Goal: Task Accomplishment & Management: Manage account settings

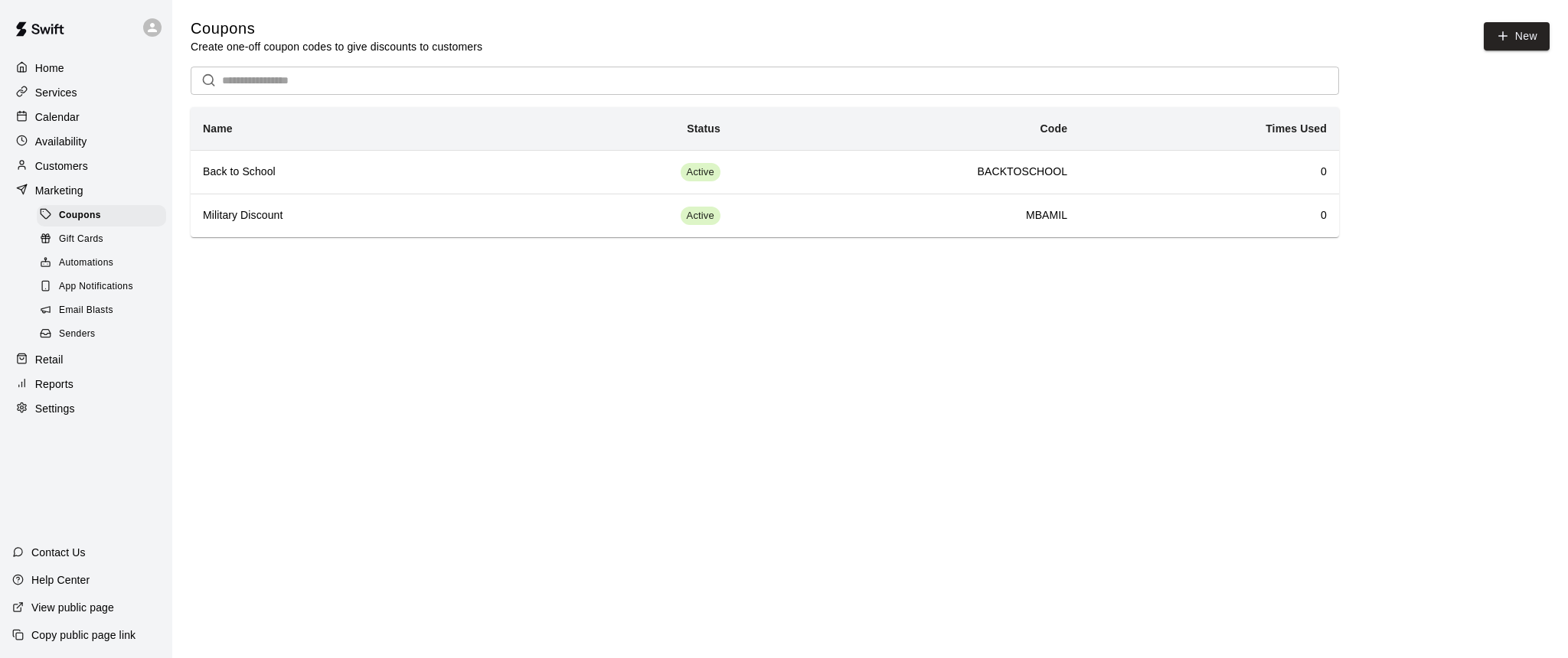
click at [52, 96] on p "Services" at bounding box center [56, 93] width 42 height 16
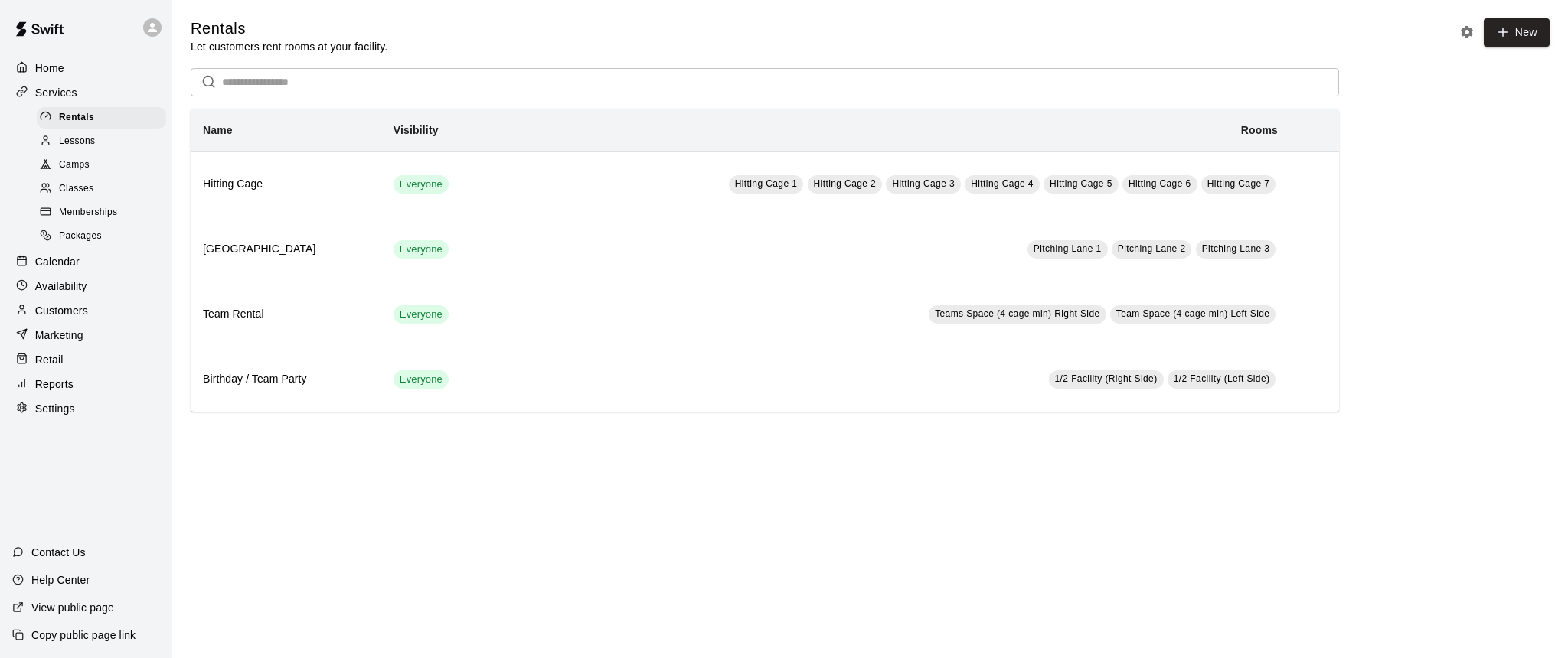
click at [77, 232] on span "Packages" at bounding box center [80, 237] width 43 height 16
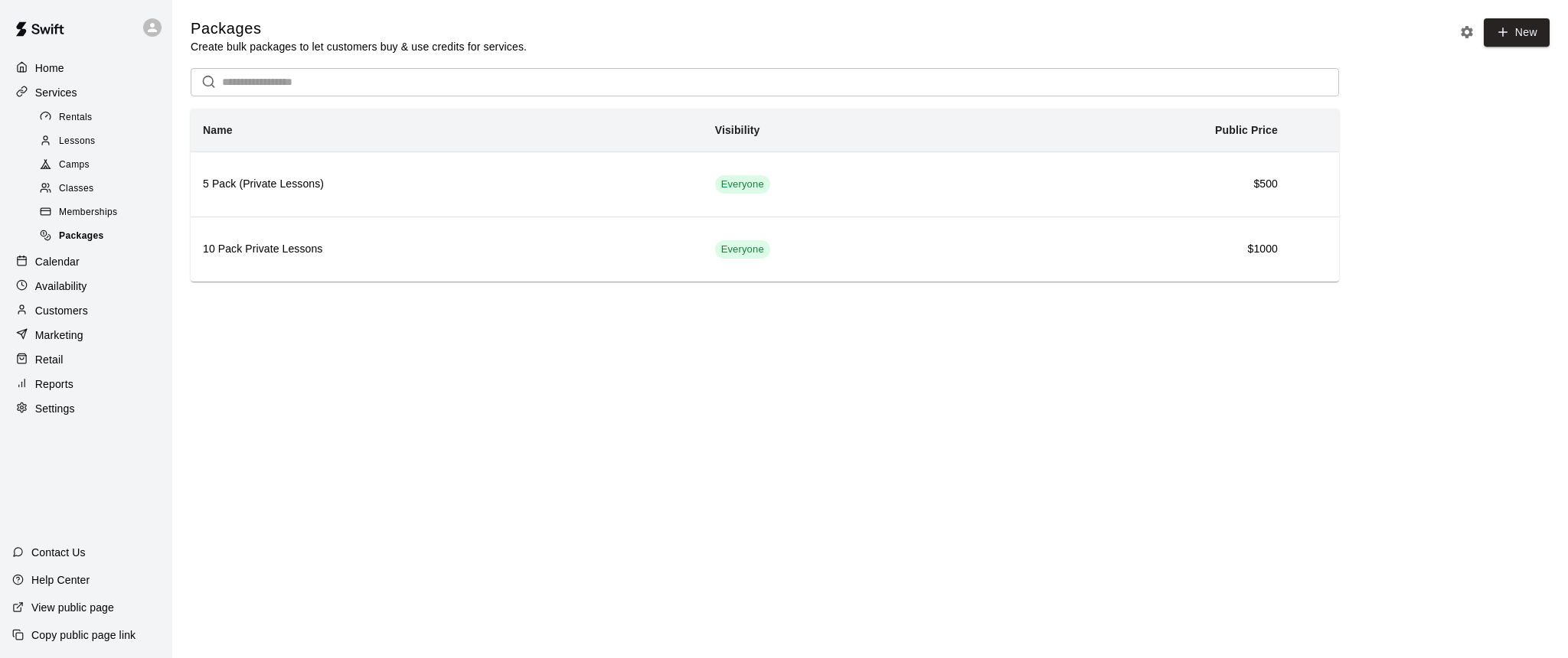
click at [67, 234] on span "Packages" at bounding box center [82, 237] width 45 height 16
click at [54, 94] on p "Services" at bounding box center [56, 93] width 42 height 16
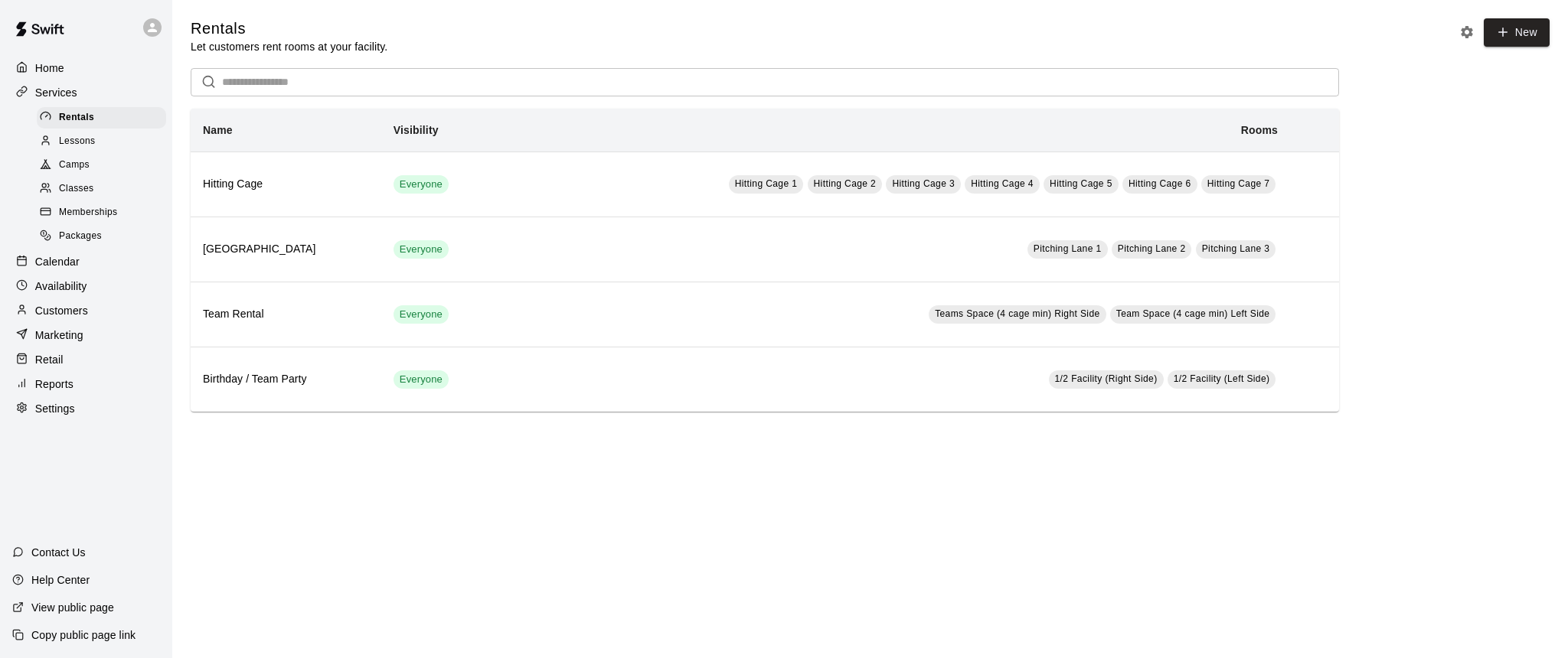
click at [74, 233] on span "Packages" at bounding box center [80, 237] width 43 height 16
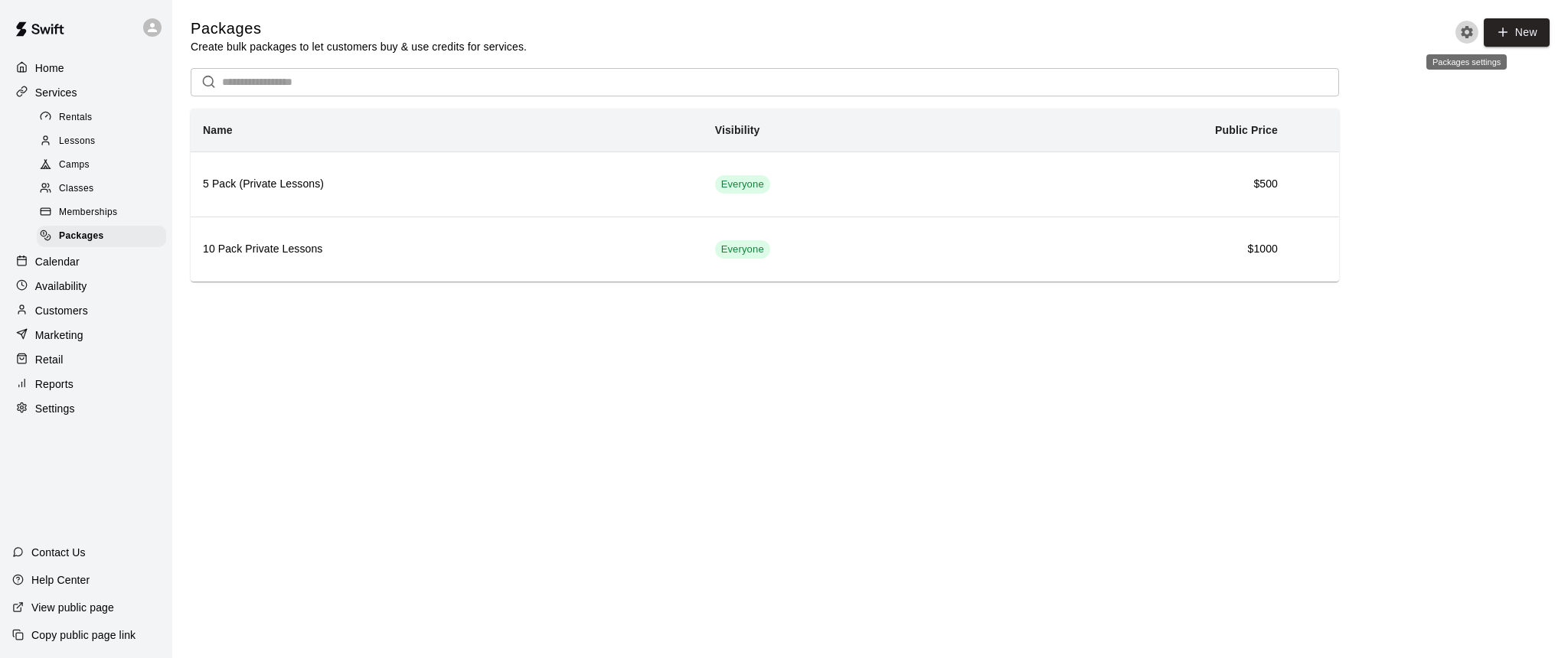
click at [1469, 35] on icon "Packages settings" at bounding box center [1467, 32] width 12 height 12
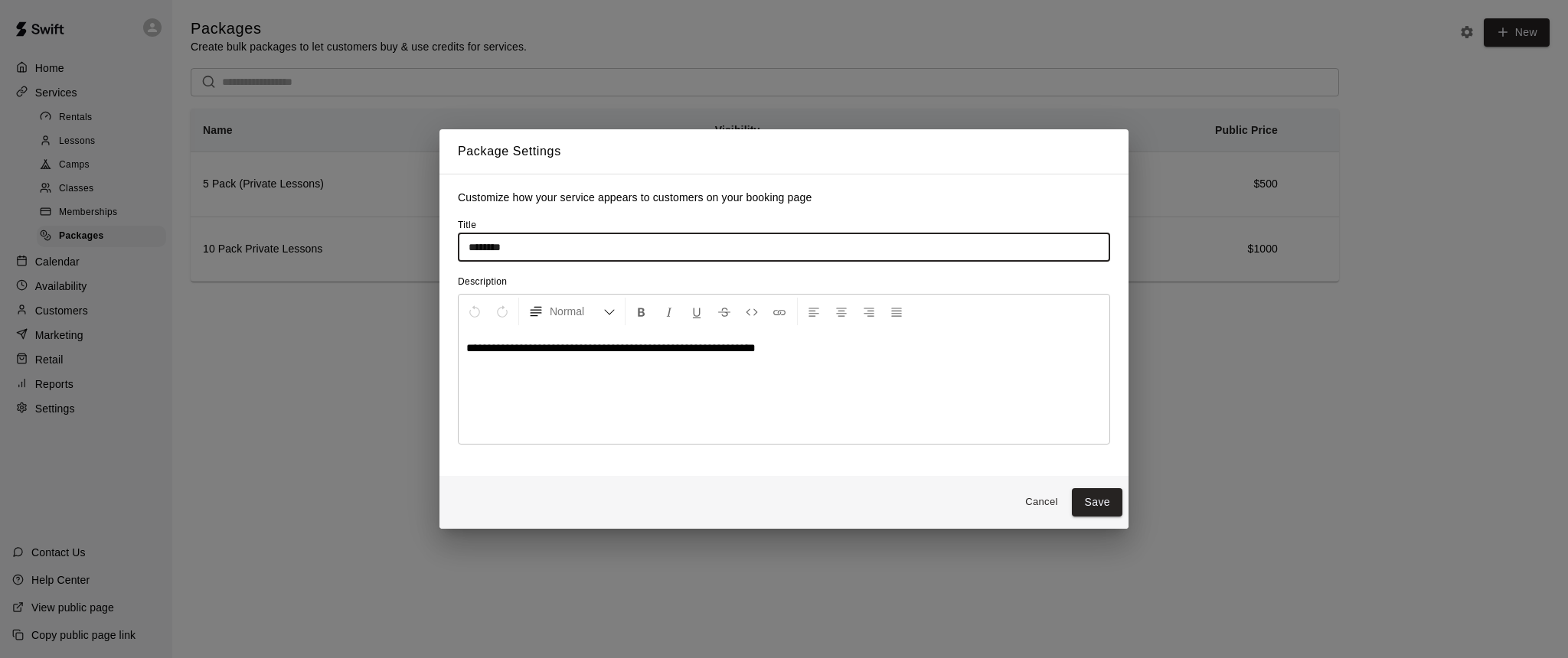
click at [468, 247] on input "********" at bounding box center [784, 247] width 652 height 29
type input "**********"
click at [1095, 506] on button "Save" at bounding box center [1097, 502] width 50 height 29
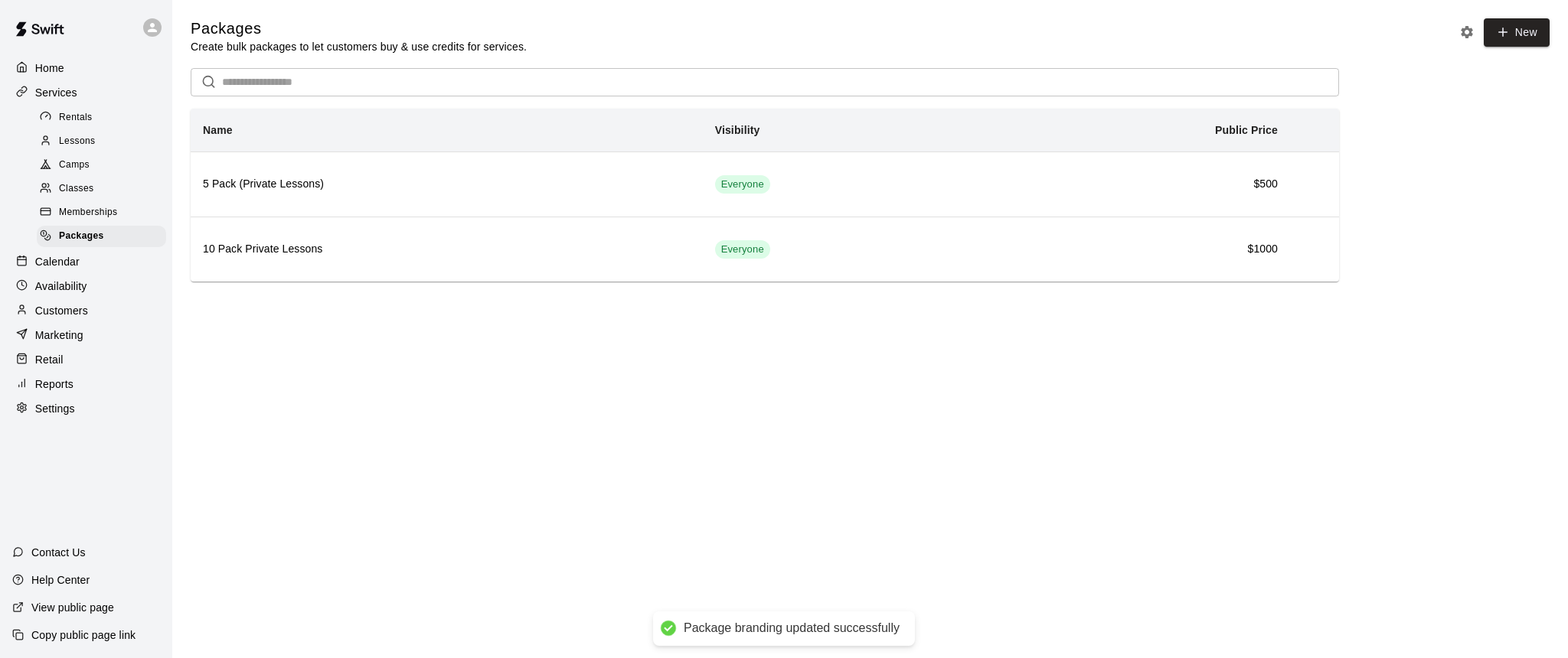
click at [57, 67] on p "Home" at bounding box center [49, 68] width 29 height 16
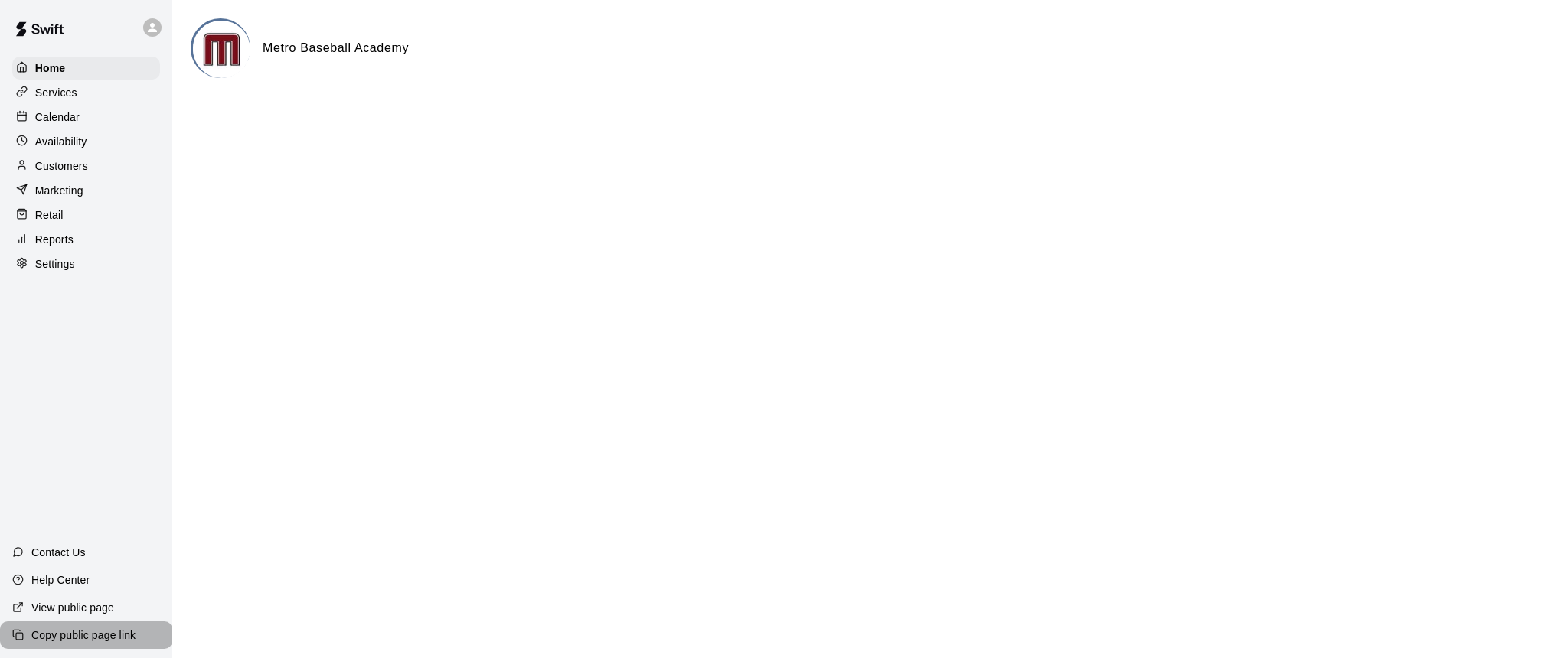
click at [65, 638] on p "Copy public page link" at bounding box center [84, 635] width 104 height 16
click at [59, 607] on p "View public page" at bounding box center [72, 608] width 83 height 16
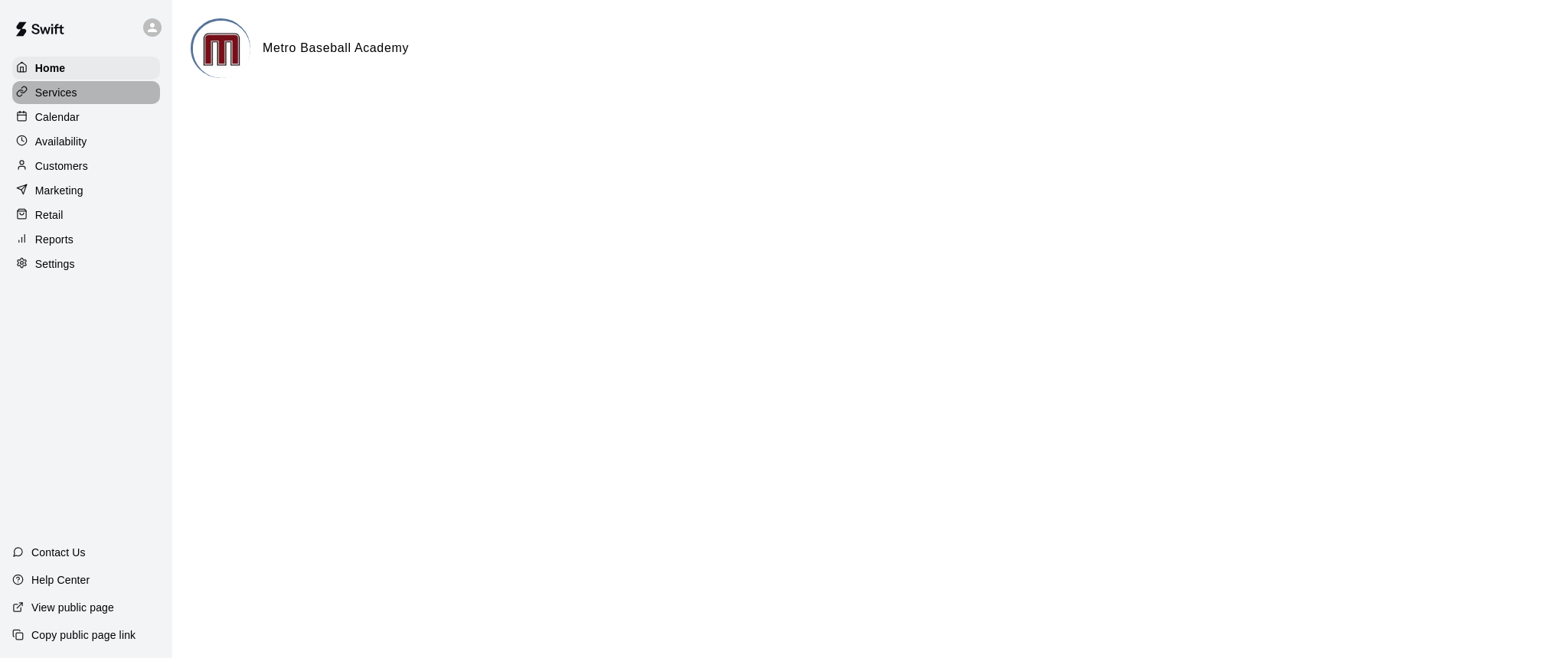
click at [56, 91] on p "Services" at bounding box center [56, 93] width 42 height 16
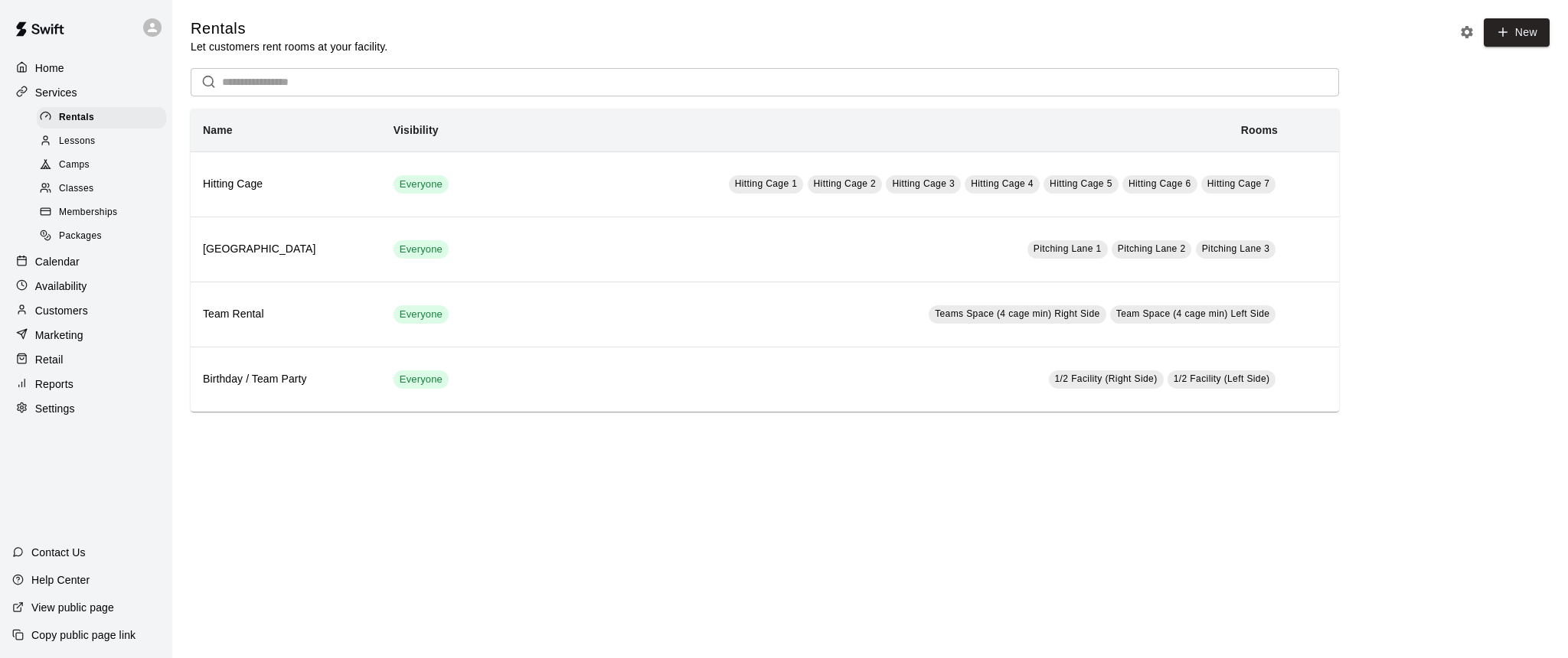
drag, startPoint x: 43, startPoint y: 230, endPoint x: 48, endPoint y: 198, distance: 32.4
click at [51, 67] on p "Home" at bounding box center [49, 68] width 29 height 16
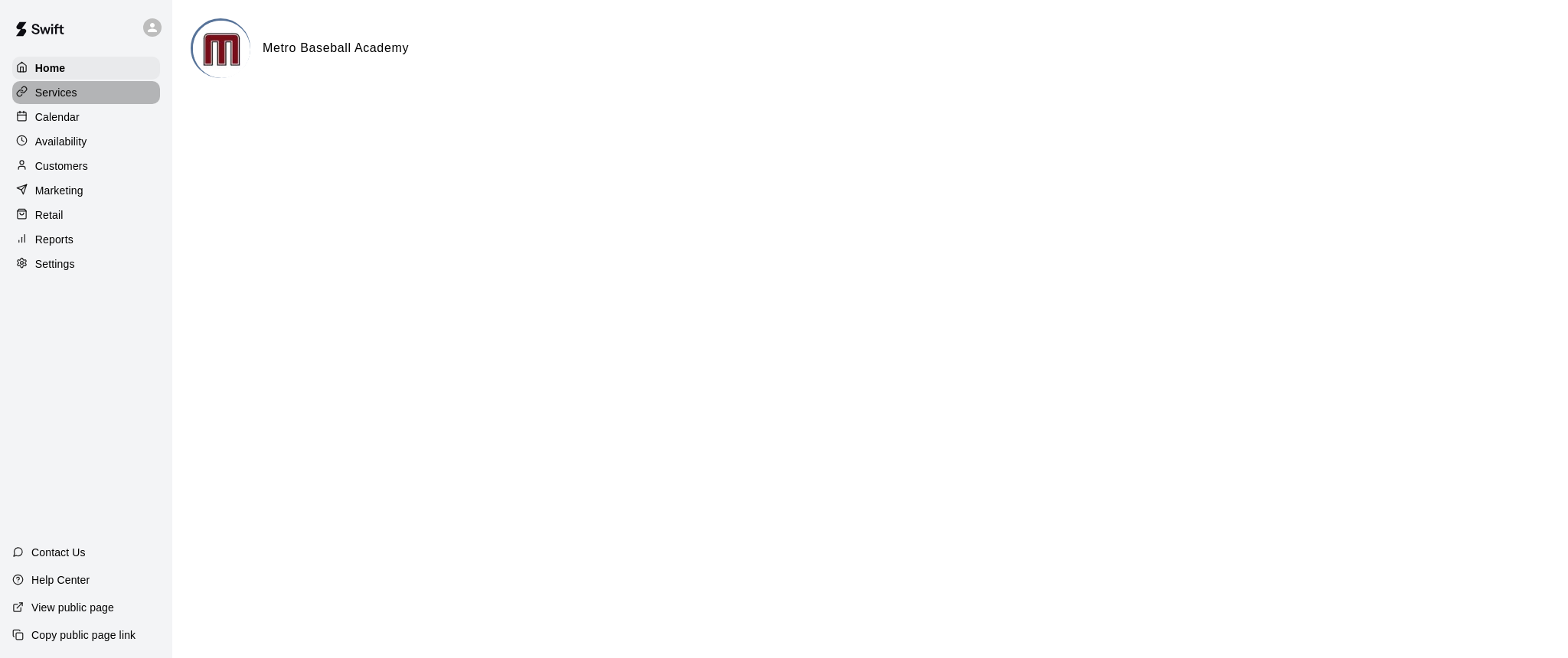
click at [54, 94] on p "Services" at bounding box center [56, 93] width 42 height 16
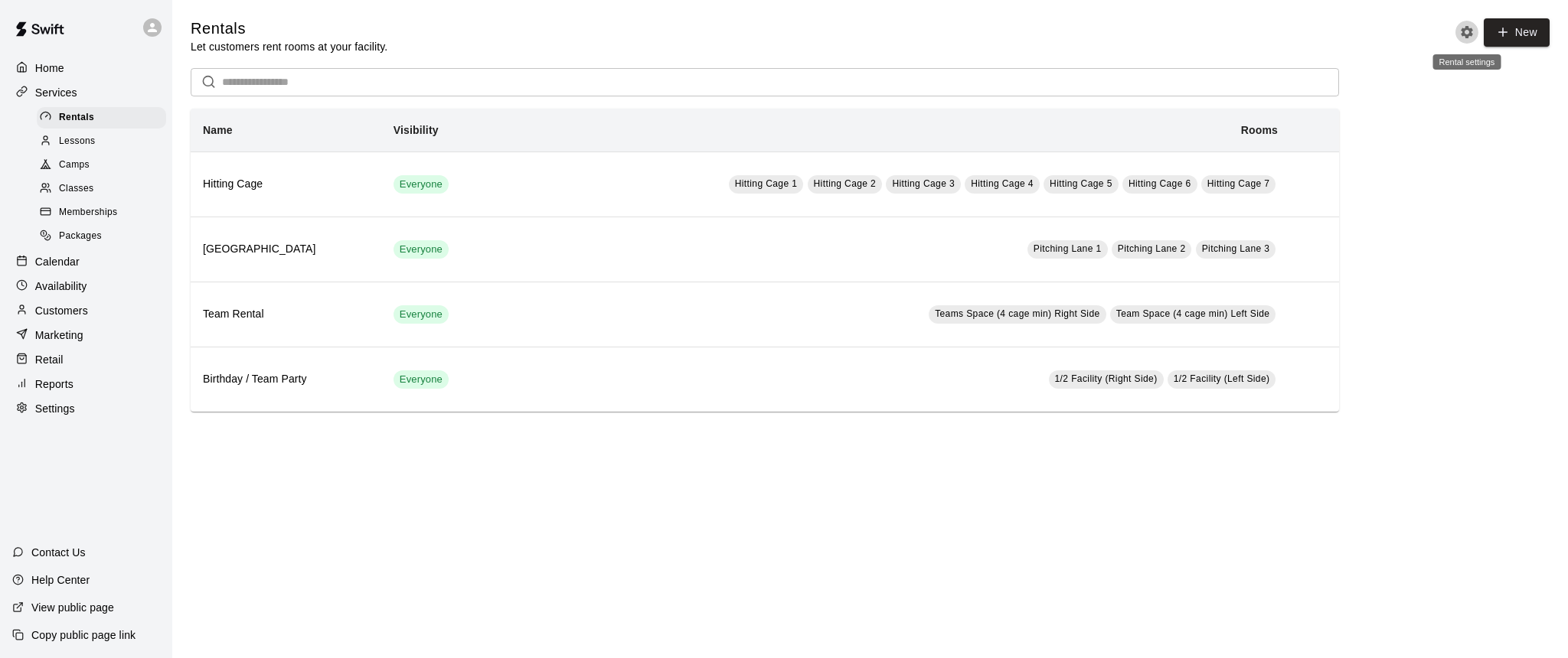
click at [1469, 35] on icon "Rental settings" at bounding box center [1467, 32] width 12 height 12
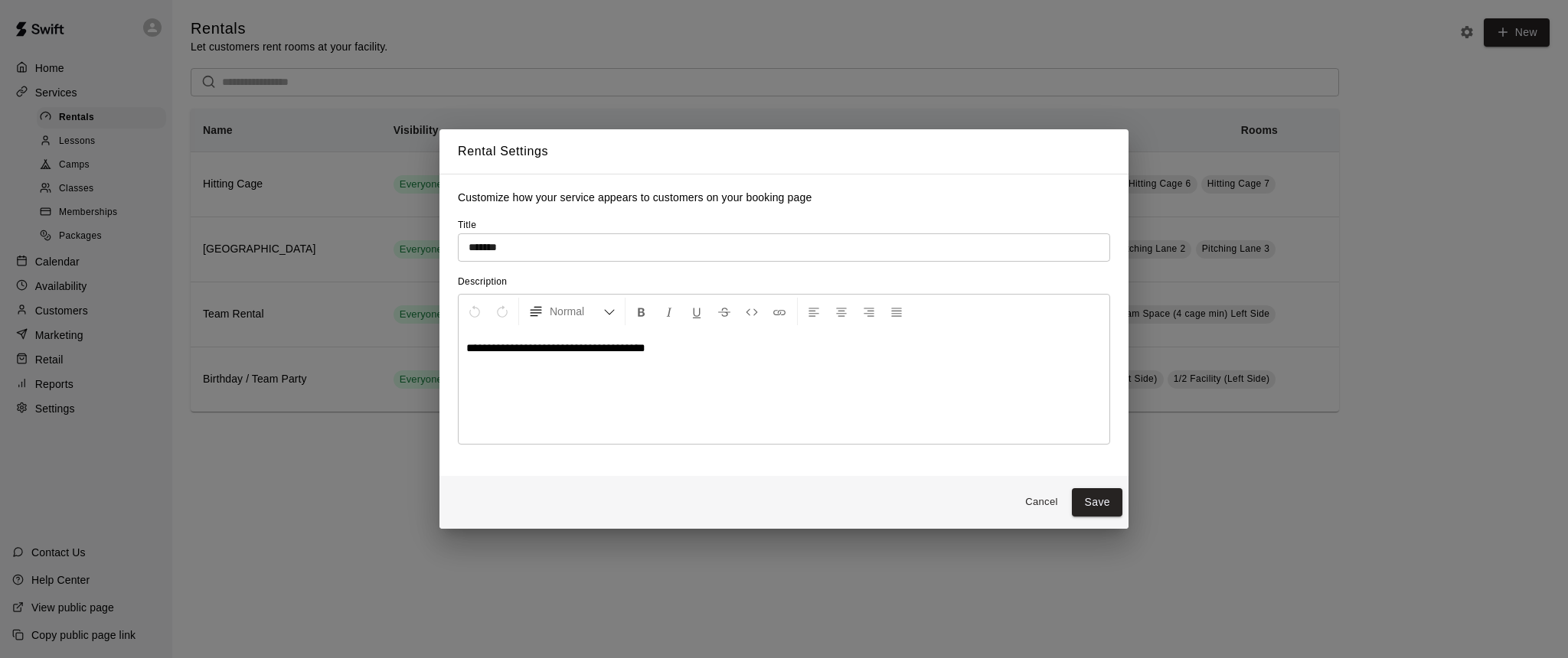
click at [1034, 502] on button "Cancel" at bounding box center [1041, 502] width 49 height 24
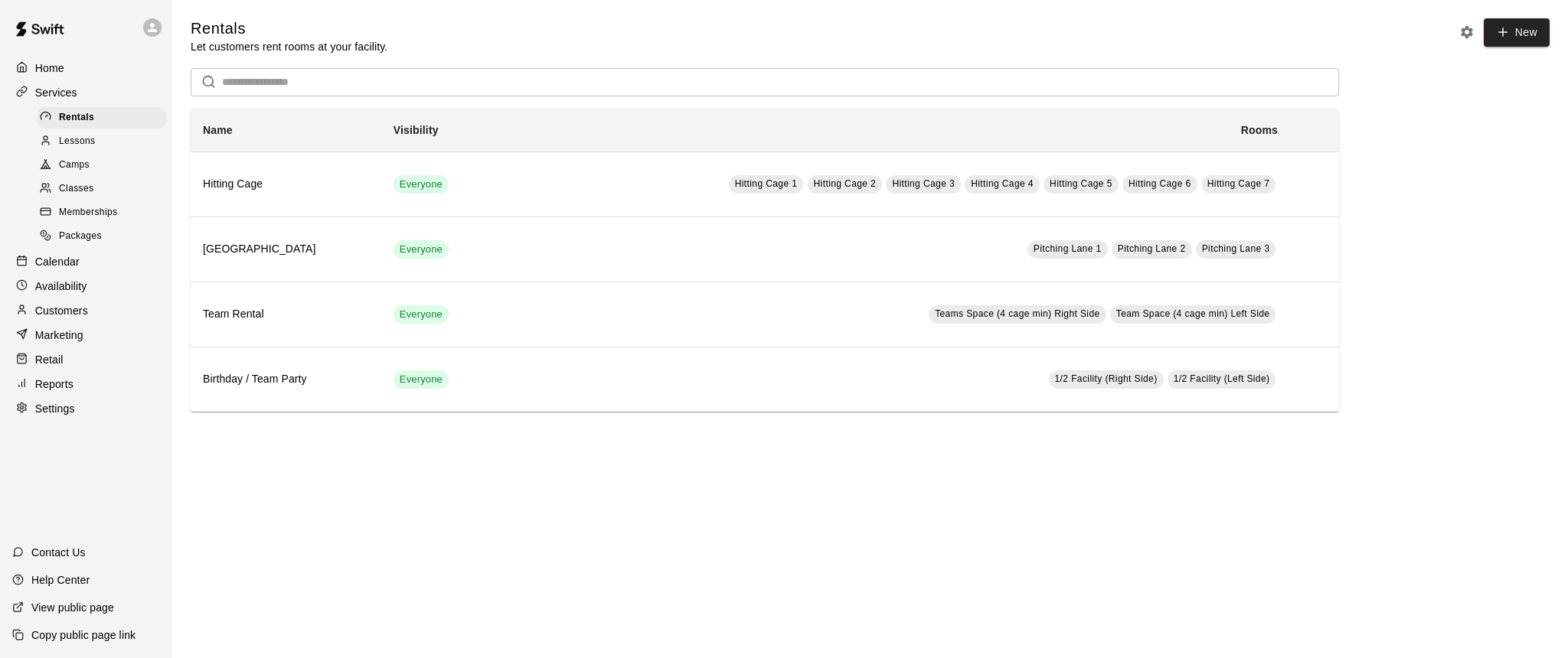
click at [44, 162] on icon at bounding box center [44, 164] width 5 height 9
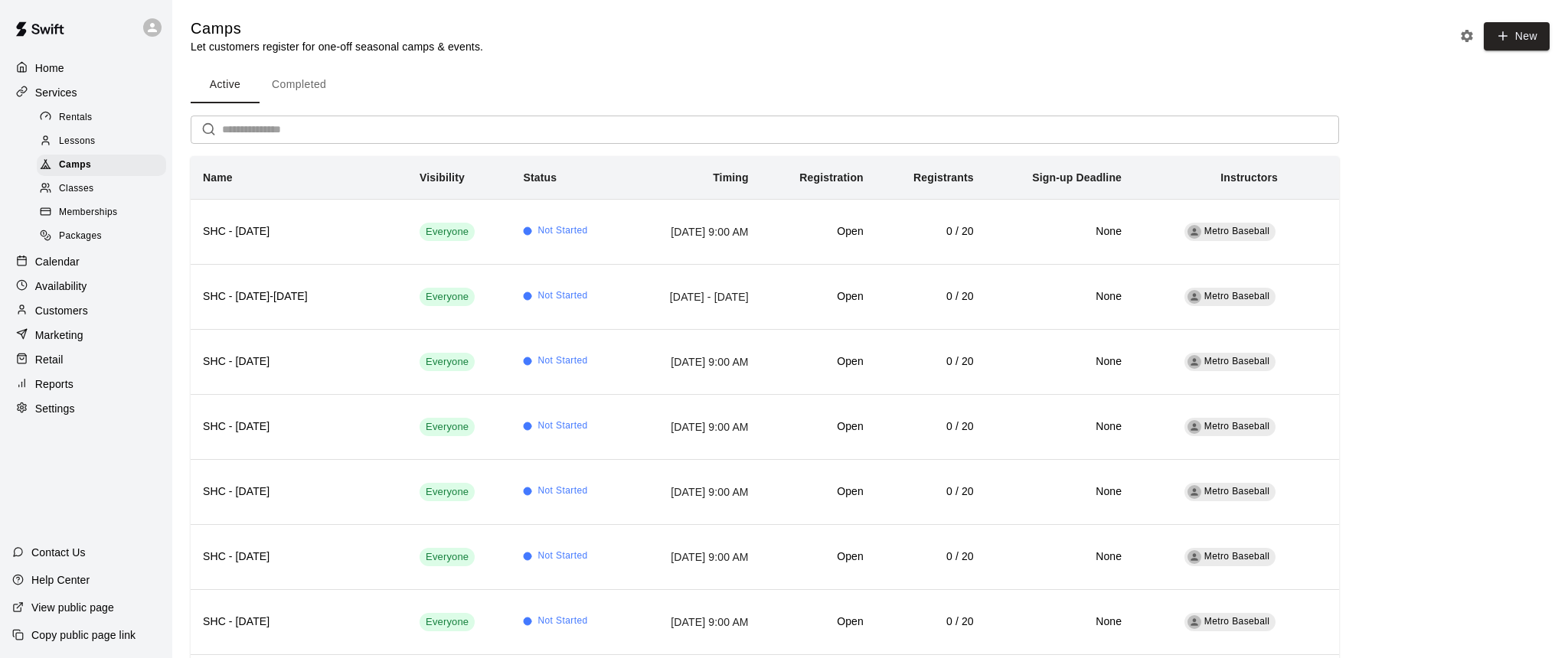
click at [56, 609] on p "View public page" at bounding box center [72, 608] width 83 height 16
